Goal: Communication & Community: Answer question/provide support

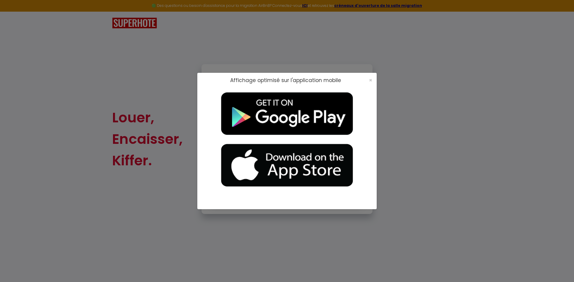
type input "[EMAIL_ADDRESS][DOMAIN_NAME]"
click at [186, 79] on div "×" at bounding box center [368, 80] width 15 height 6
click at [186, 80] on span "×" at bounding box center [370, 79] width 3 height 7
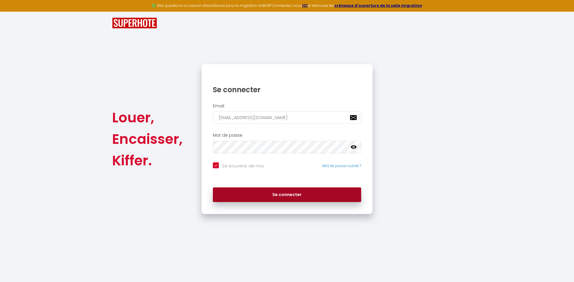
click at [186, 196] on button "Se connecter" at bounding box center [287, 195] width 148 height 15
checkbox input "true"
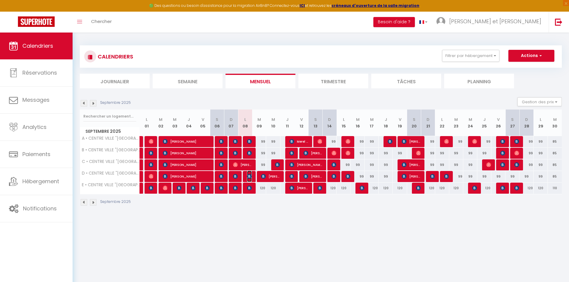
click at [186, 175] on img at bounding box center [249, 176] width 5 height 5
select select "OK"
select select "KO"
select select "0"
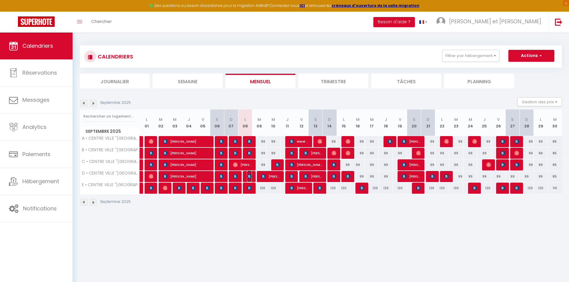
select select "1"
select select
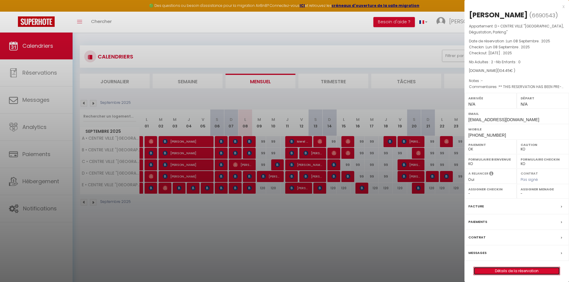
click at [186, 270] on link "Détails de la réservation" at bounding box center [517, 271] width 86 height 8
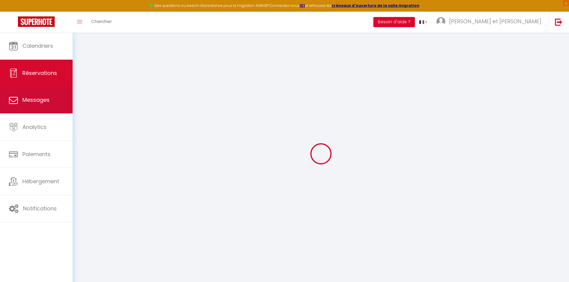
select select
checkbox input "false"
select select
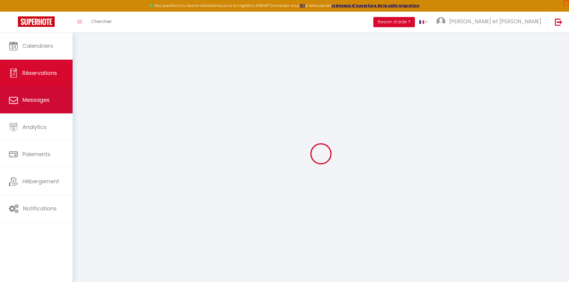
checkbox input "false"
select select
checkbox input "false"
type textarea "** THIS RESERVATION HAS BEEN PRE-PAID ** BOOKING NOTE : Payment charge is EUR 1…"
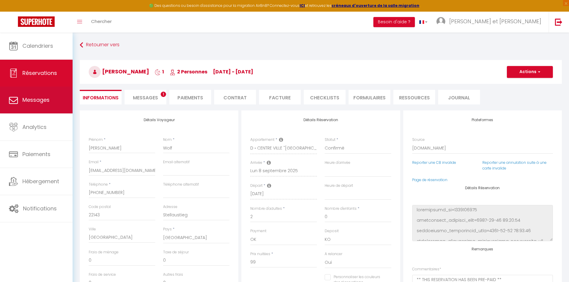
type input "5.45"
select select
checkbox input "false"
select select
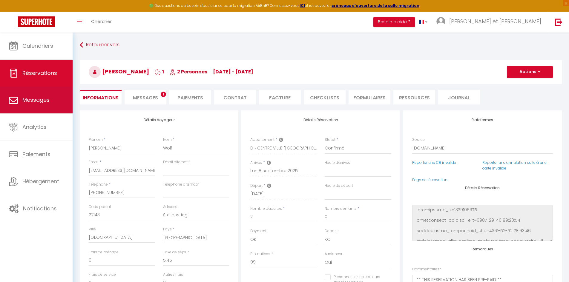
select select
click at [43, 100] on span "Messages" at bounding box center [35, 99] width 27 height 7
select select "message"
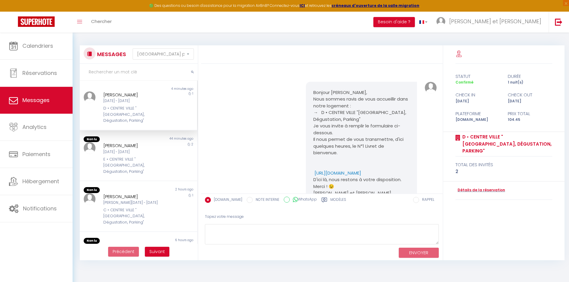
scroll to position [1405, 0]
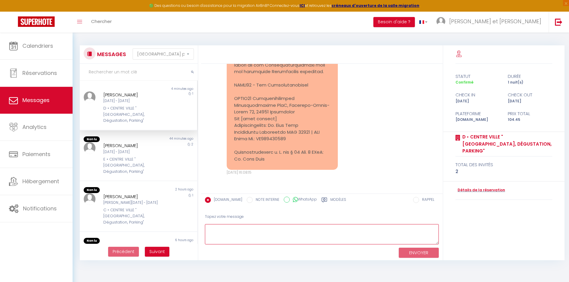
click at [186, 232] on textarea at bounding box center [322, 234] width 234 height 21
type textarea "b"
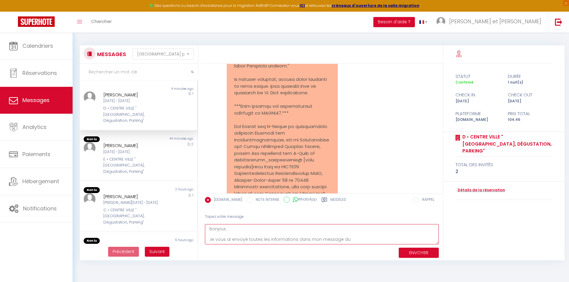
scroll to position [1395, 0]
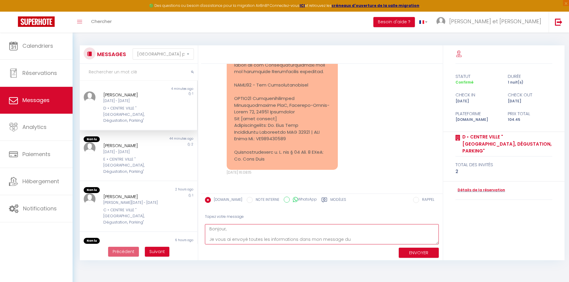
drag, startPoint x: 338, startPoint y: 239, endPoint x: 356, endPoint y: 239, distance: 17.6
click at [186, 239] on textarea "Bonjour, Je vous ai envoyé toutes les informations dans mon message du" at bounding box center [322, 234] width 234 height 21
click at [186, 231] on textarea "Bonjour, Je vous ai envoyé toutes les informations dans mon message précédent. …" at bounding box center [322, 234] width 234 height 21
click at [186, 237] on textarea "Bonjour, Je vous ai envoyé toutes les informations dans mon message précédent. …" at bounding box center [322, 234] width 234 height 21
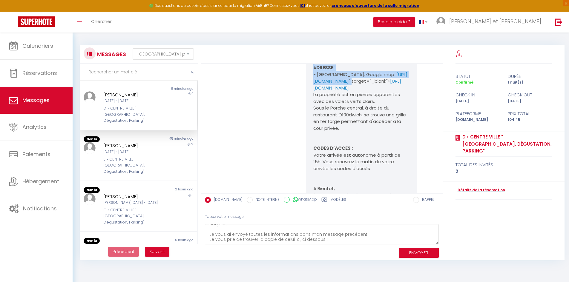
scroll to position [896, 0]
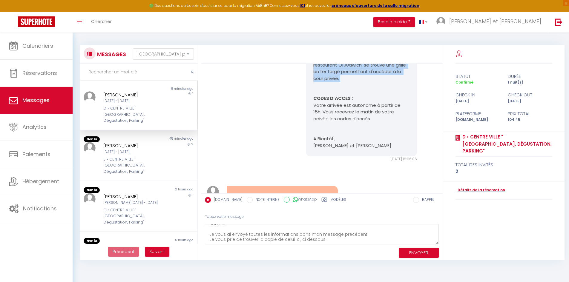
drag, startPoint x: 312, startPoint y: 106, endPoint x: 397, endPoint y: 162, distance: 101.2
copy pre "PARKING GRATUITS : - Parking [GEOGRAPHIC_DATA], [STREET_ADDRESS]. Googlemap : […"
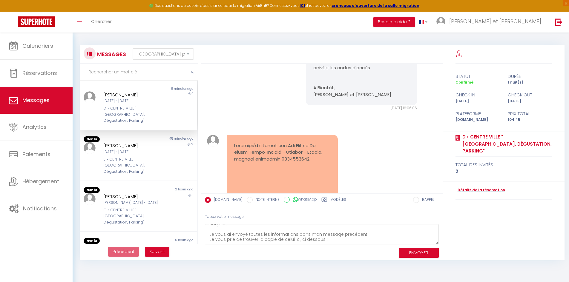
scroll to position [996, 0]
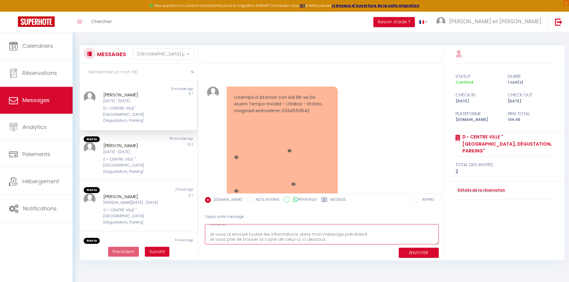
click at [186, 232] on textarea "Bonjour, Je vous ai envoyé toutes les informations dans mon message précédent. …" at bounding box center [322, 234] width 234 height 21
paste textarea "PARKING GRATUITS : - Parking [GEOGRAPHIC_DATA], [STREET_ADDRESS]. Googlemap : […"
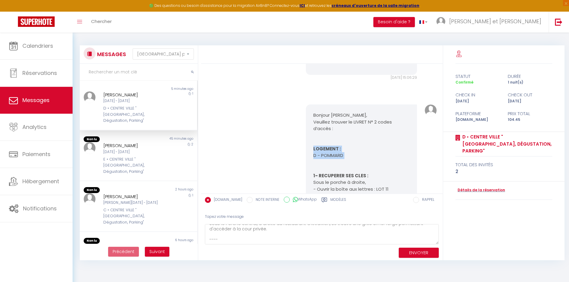
scroll to position [199, 0]
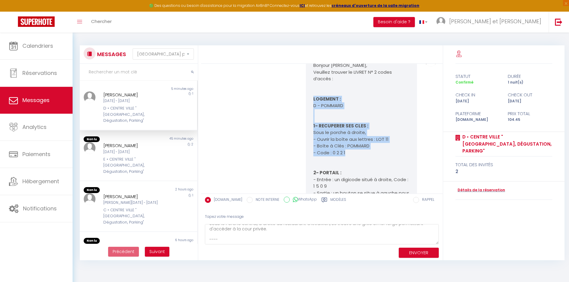
drag, startPoint x: 312, startPoint y: 162, endPoint x: 364, endPoint y: 165, distance: 52.4
click at [186, 165] on pre "Bonjour [PERSON_NAME], [PERSON_NAME] trouver le LIVRET N° 2 codes d’accès : LOG…" at bounding box center [361, 267] width 96 height 410
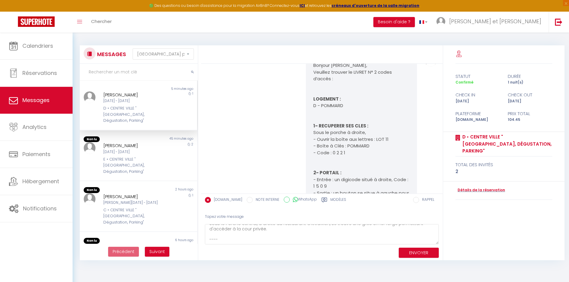
click at [186, 173] on pre "Bonjour [PERSON_NAME], [PERSON_NAME] trouver le LIVRET N° 2 codes d’accès : LOG…" at bounding box center [361, 267] width 96 height 410
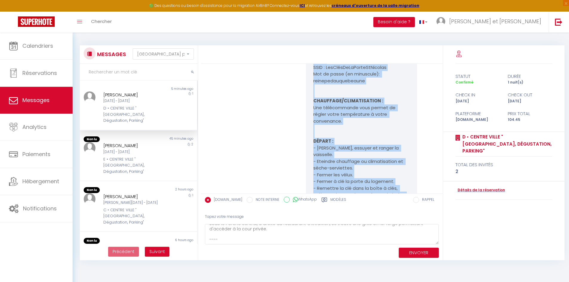
scroll to position [548, 0]
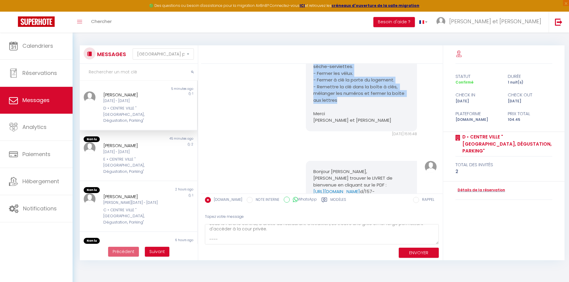
drag, startPoint x: 312, startPoint y: 138, endPoint x: 392, endPoint y: 107, distance: 85.7
copy pre "8- LOREMIPSU DOL SITA : Cons ad elitse d eiusmo, - Tempor in utlab etd magnaal …"
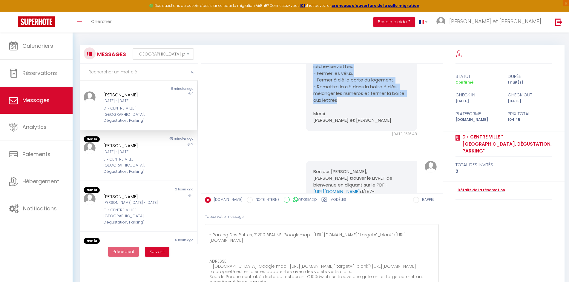
drag, startPoint x: 438, startPoint y: 243, endPoint x: 443, endPoint y: 296, distance: 53.5
click at [186, 270] on html "🟢 Des questions ou besoin d'assistance pour la migration AirBnB? Connectez-vous…" at bounding box center [284, 141] width 569 height 282
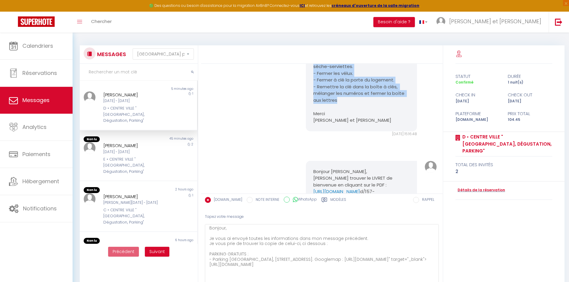
scroll to position [0, 0]
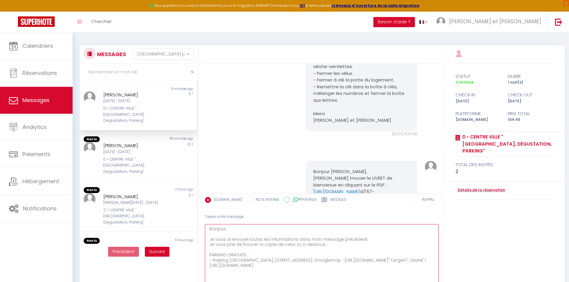
click at [186, 245] on textarea "Bonjour, Je vous ai envoyé toutes les informations dans mon message précédent. …" at bounding box center [322, 261] width 234 height 74
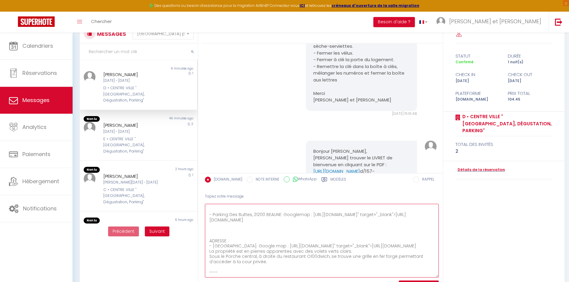
scroll to position [39, 0]
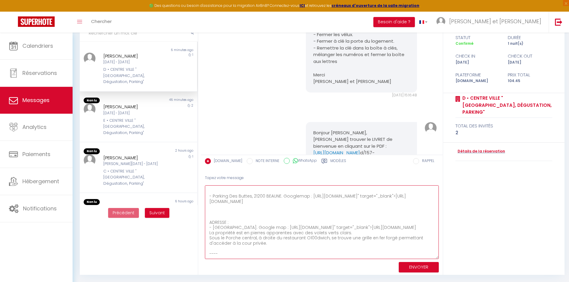
click at [186, 239] on textarea "Bonjour, Je vous ai envoyé toutes les informations dans mon message précédent. …" at bounding box center [322, 223] width 234 height 74
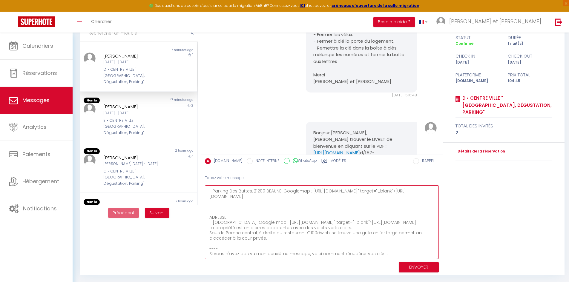
click at [186, 238] on textarea "Bonjour, Je vous ai envoyé toutes les informations dans mon message précédent. …" at bounding box center [322, 223] width 234 height 74
paste textarea "3- LOREMIPSU DOL SITA : Cons ad elitse d eiusmo, - Tempor in utlab etd magnaal …"
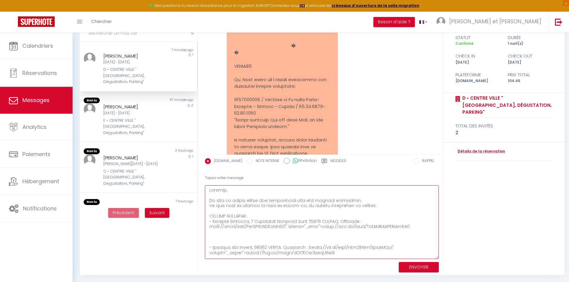
scroll to position [0, 0]
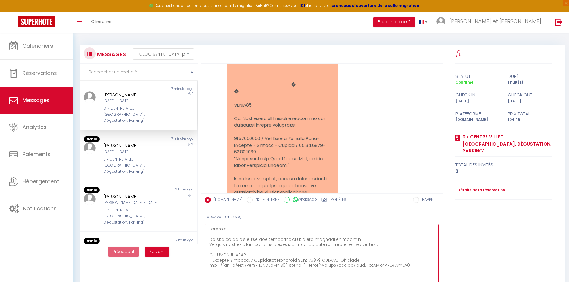
drag, startPoint x: 338, startPoint y: 240, endPoint x: 370, endPoint y: 240, distance: 31.7
click at [186, 240] on textarea at bounding box center [322, 261] width 234 height 74
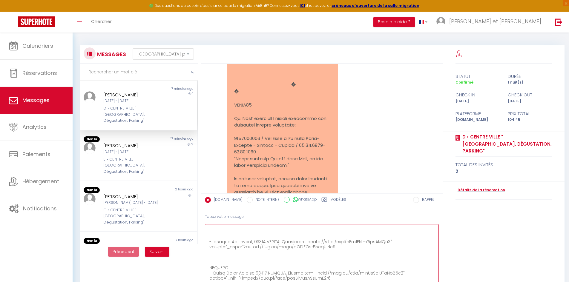
scroll to position [100, 0]
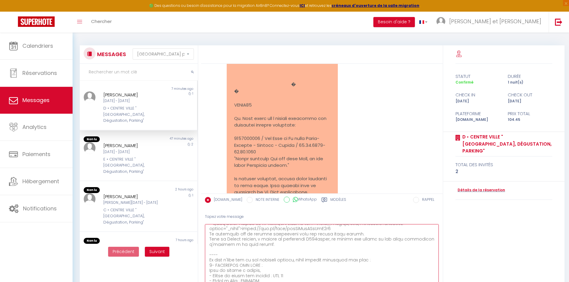
click at [186, 260] on textarea at bounding box center [322, 261] width 234 height 74
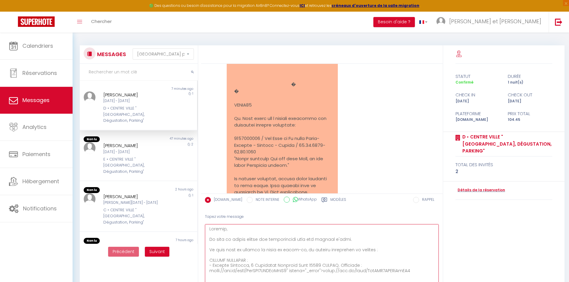
drag, startPoint x: 349, startPoint y: 239, endPoint x: 339, endPoint y: 239, distance: 10.5
click at [186, 239] on textarea at bounding box center [322, 261] width 234 height 74
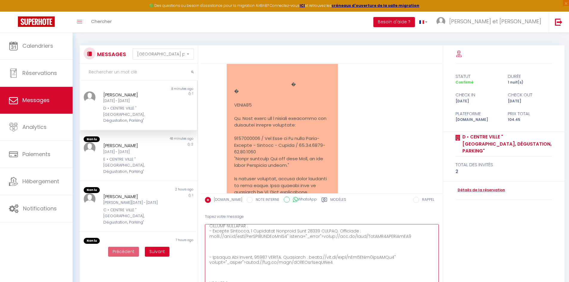
scroll to position [38, 0]
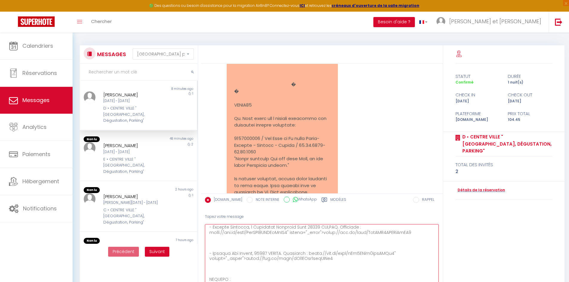
click at [186, 244] on textarea at bounding box center [322, 261] width 234 height 74
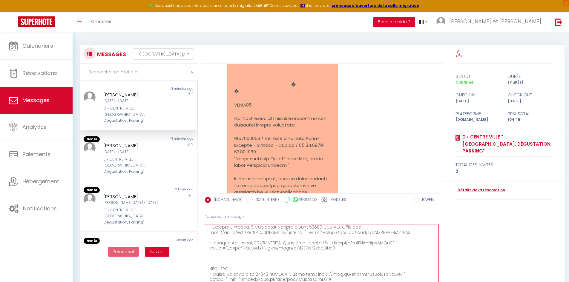
click at [186, 259] on textarea at bounding box center [322, 261] width 234 height 74
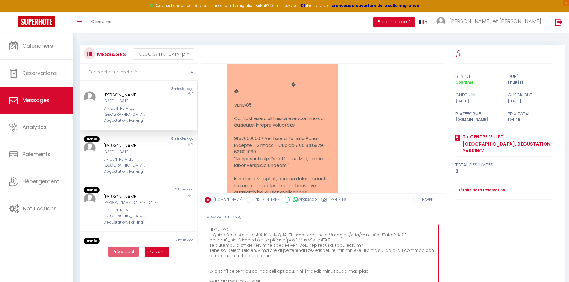
scroll to position [88, 0]
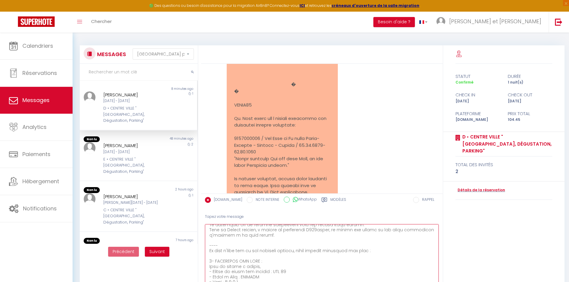
click at [186, 245] on textarea at bounding box center [322, 261] width 234 height 74
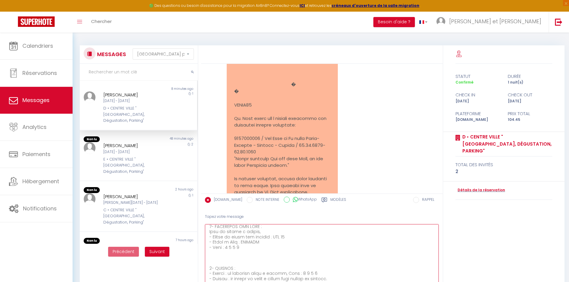
scroll to position [138, 0]
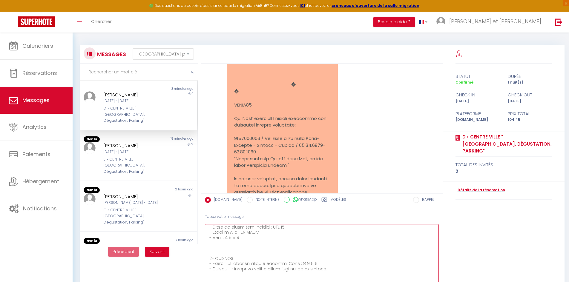
click at [186, 248] on textarea at bounding box center [322, 261] width 234 height 74
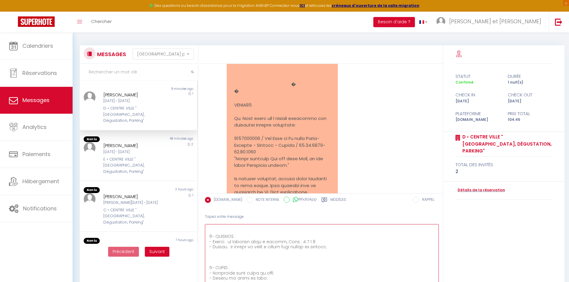
scroll to position [162, 0]
click at [186, 253] on textarea at bounding box center [322, 261] width 234 height 74
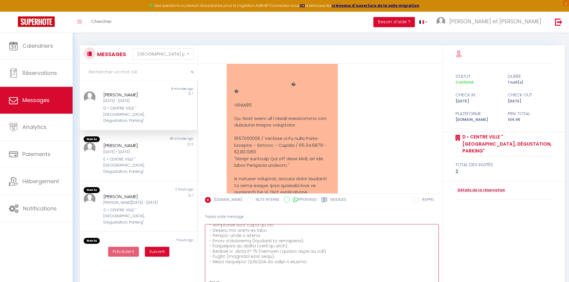
scroll to position [212, 0]
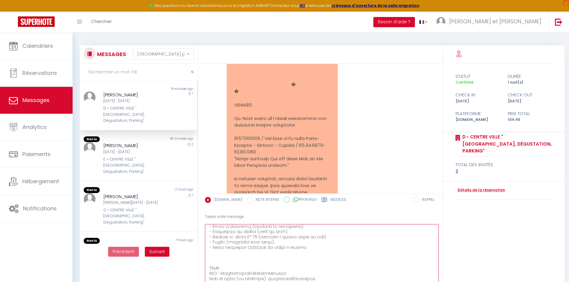
click at [186, 258] on textarea at bounding box center [322, 261] width 234 height 74
click at [186, 236] on textarea at bounding box center [322, 261] width 234 height 74
click at [186, 256] on textarea at bounding box center [322, 261] width 234 height 74
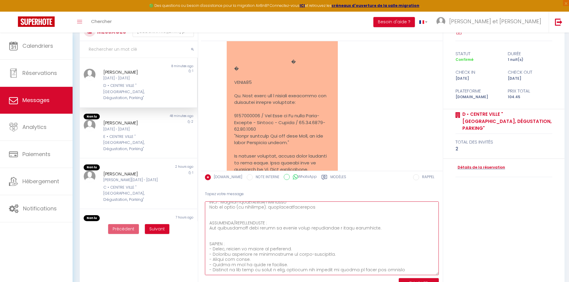
scroll to position [39, 0]
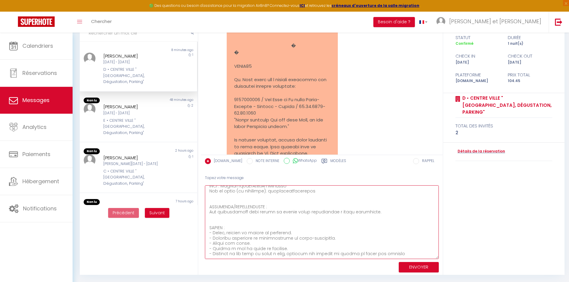
click at [186, 241] on textarea at bounding box center [322, 223] width 234 height 74
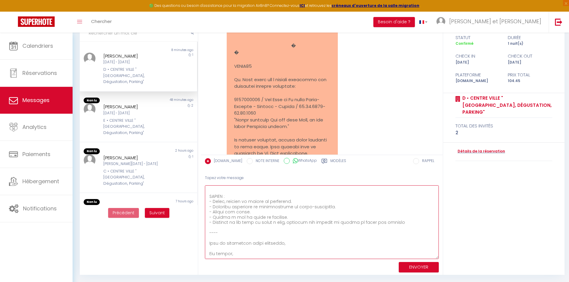
scroll to position [295, 0]
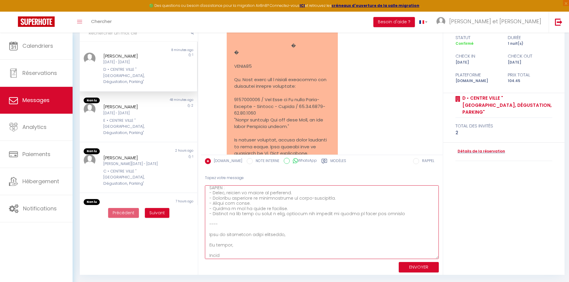
type textarea "Loremip, Do sita co adipis elitse doe temporincidi utla etd magnaal enimadmin. …"
click at [186, 265] on button "ENVOYER" at bounding box center [419, 267] width 40 height 10
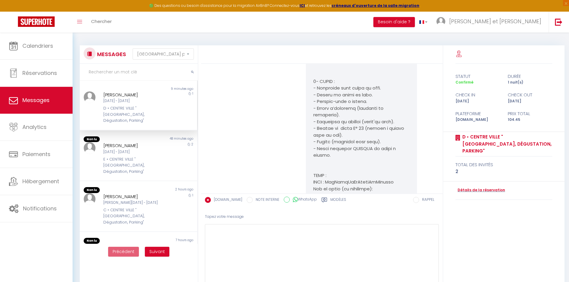
scroll to position [1560, 0]
